Goal: Book appointment/travel/reservation

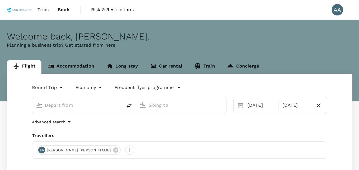
type input "[GEOGRAPHIC_DATA], [GEOGRAPHIC_DATA] (any)"
type input "[GEOGRAPHIC_DATA] (LDU)"
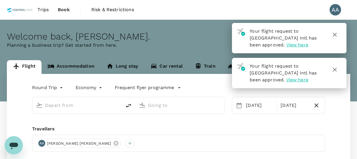
type input "[GEOGRAPHIC_DATA], [GEOGRAPHIC_DATA] (any)"
type input "[GEOGRAPHIC_DATA] (LDU)"
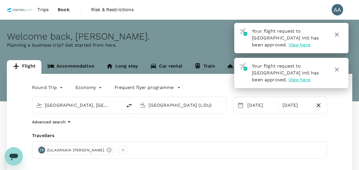
click at [339, 36] on icon "button" at bounding box center [337, 35] width 4 height 4
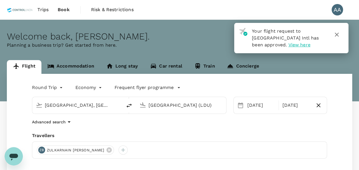
click at [338, 35] on icon "button" at bounding box center [337, 35] width 4 height 4
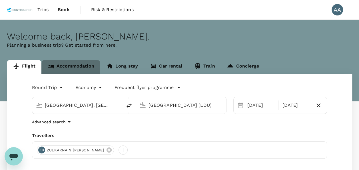
click at [81, 63] on link "Accommodation" at bounding box center [70, 67] width 59 height 14
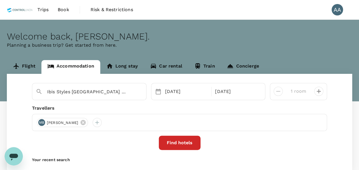
drag, startPoint x: 19, startPoint y: 22, endPoint x: 127, endPoint y: 150, distance: 167.7
click at [128, 150] on div "Ibis Styles [GEOGRAPHIC_DATA] Sukhumvit Phra Khanong [DATE] [DATE] room Travell…" at bounding box center [180, 123] width 346 height 98
